Goal: Task Accomplishment & Management: Use online tool/utility

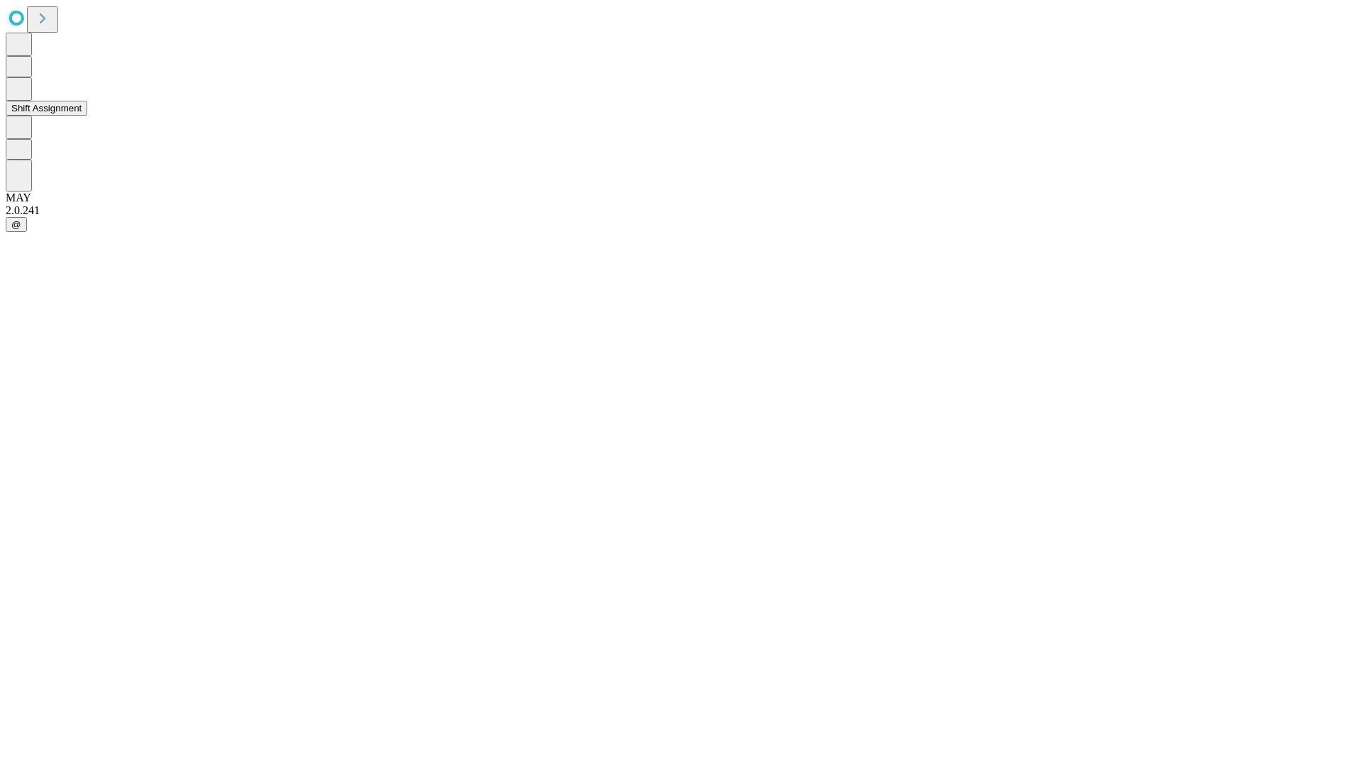
click at [87, 116] on button "Shift Assignment" at bounding box center [47, 108] width 82 height 15
